Goal: Task Accomplishment & Management: Use online tool/utility

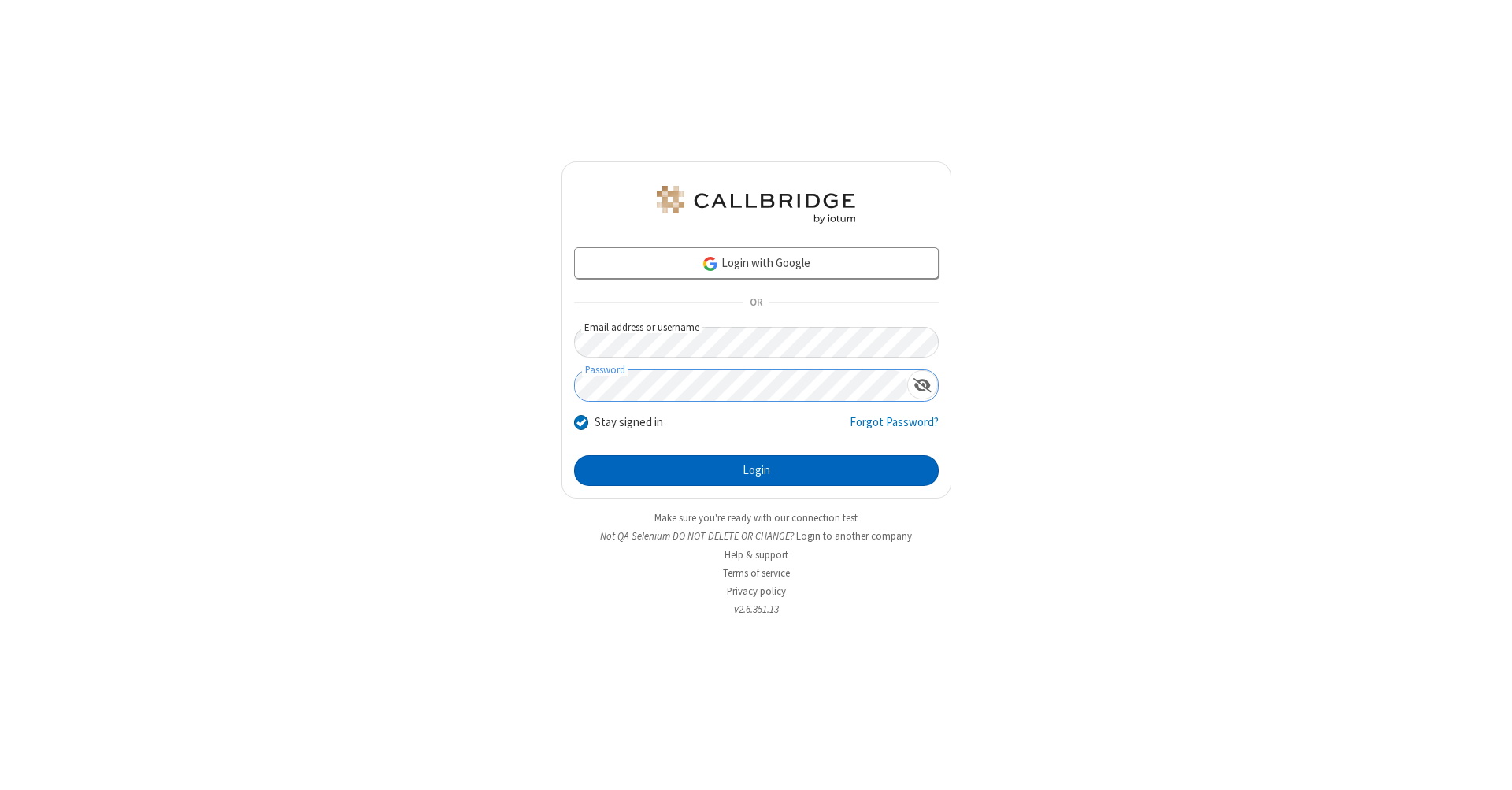
click at [756, 470] on button "Login" at bounding box center [756, 470] width 365 height 31
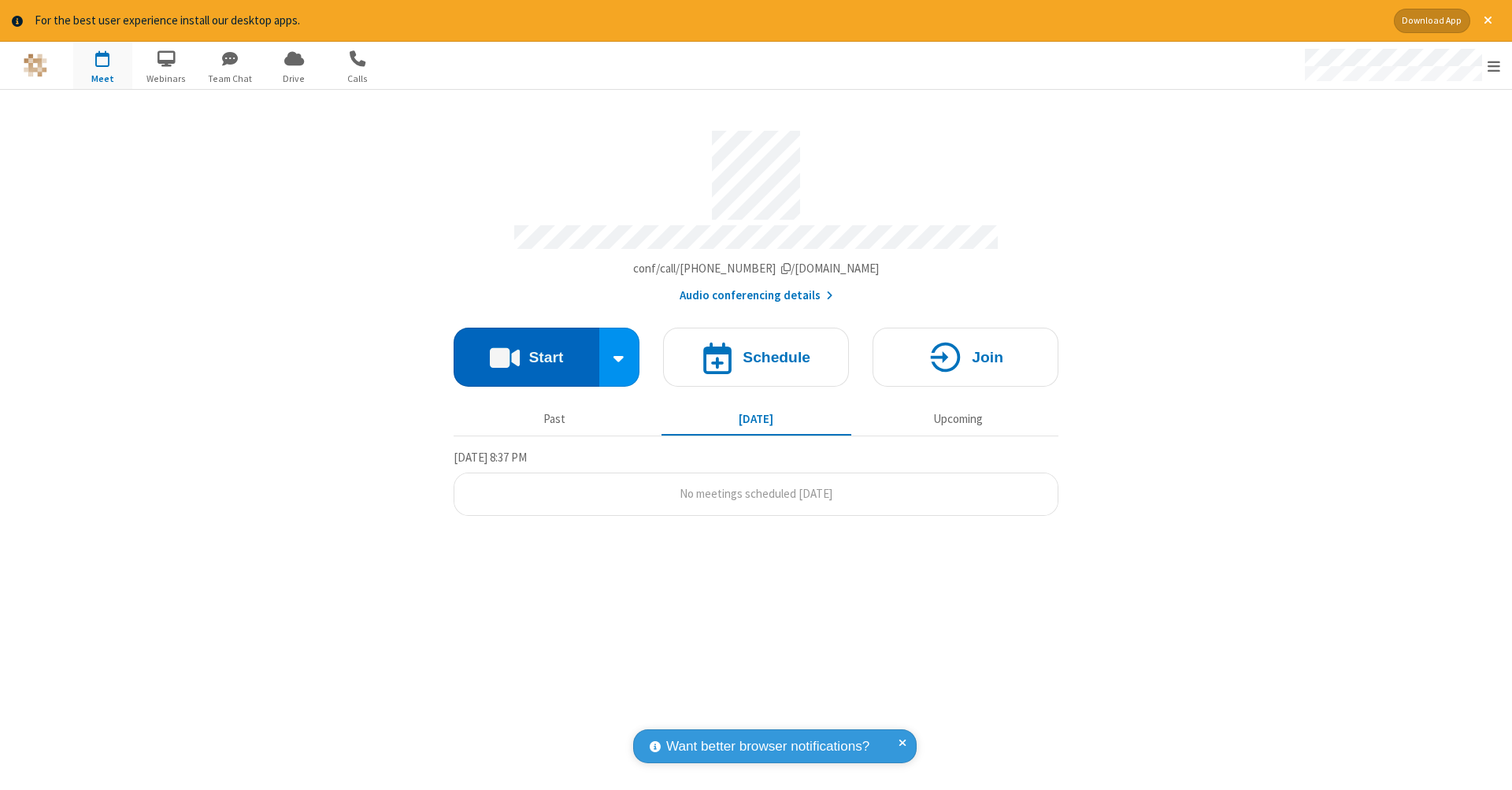
click at [526, 348] on button "Start" at bounding box center [526, 357] width 145 height 59
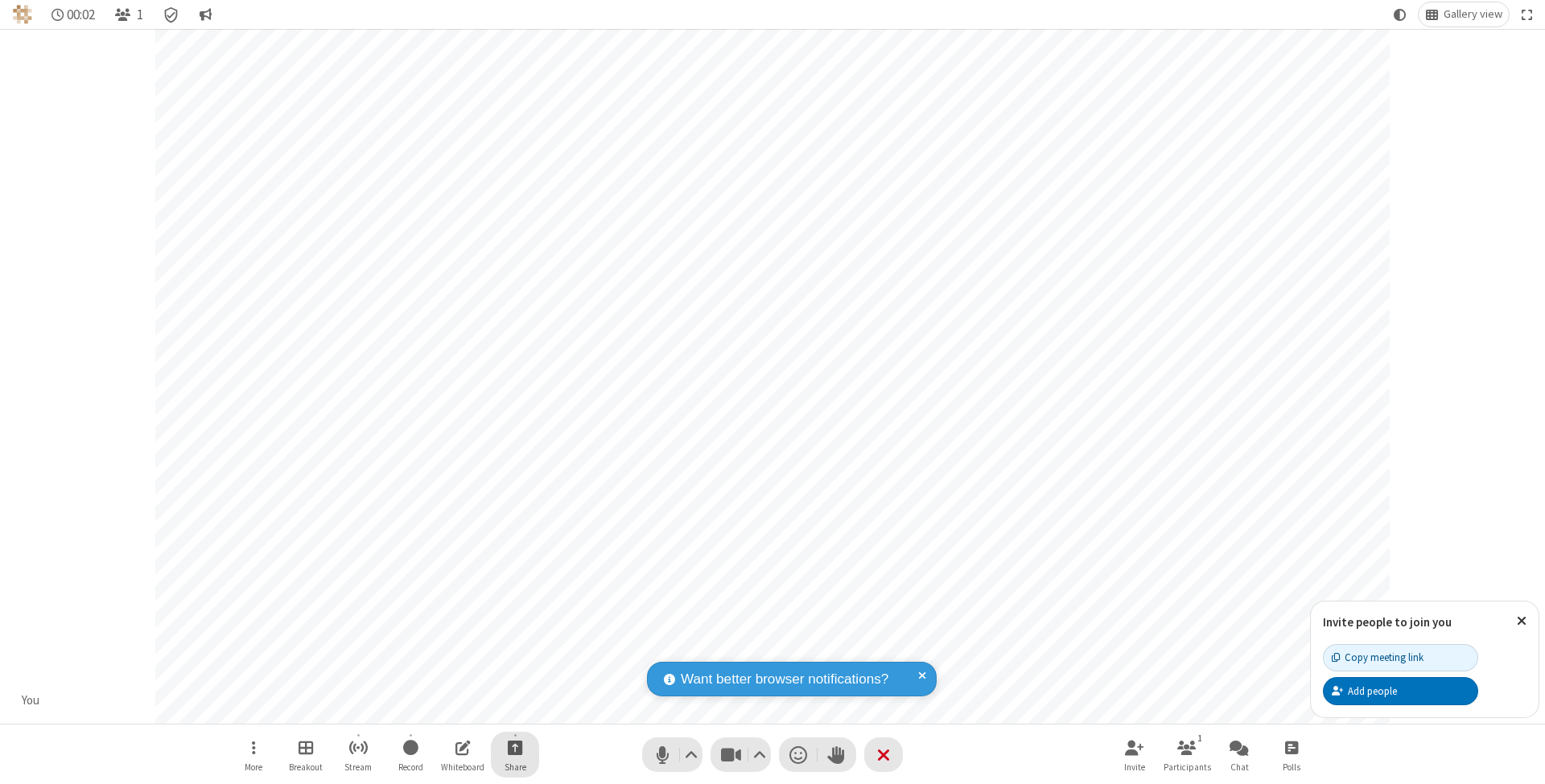
click at [514, 747] on span "Start sharing" at bounding box center [515, 747] width 16 height 21
click at [450, 709] on span "Share my screen" at bounding box center [450, 711] width 19 height 14
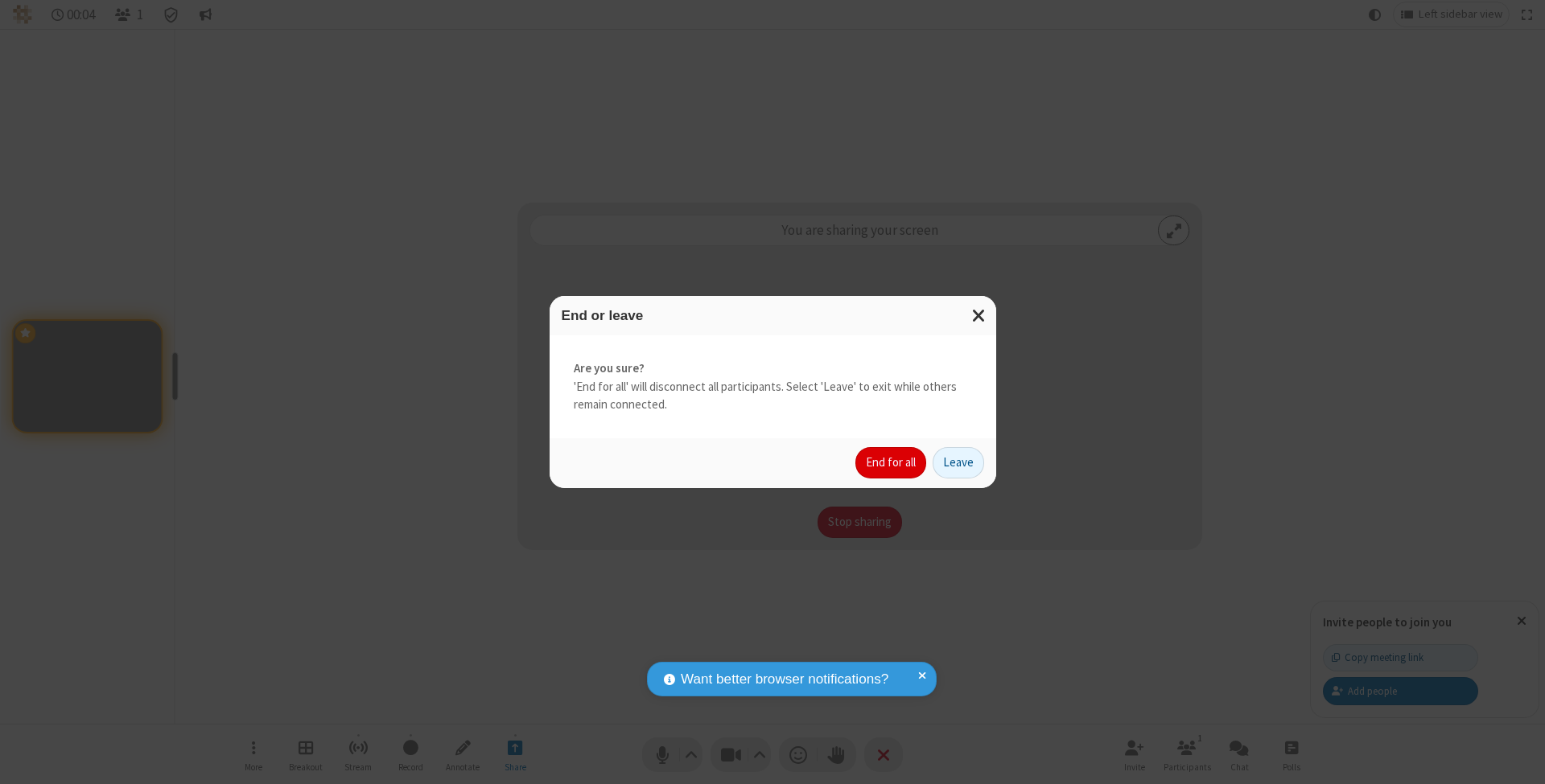
click at [892, 462] on button "End for all" at bounding box center [891, 463] width 71 height 32
